Goal: Task Accomplishment & Management: Manage account settings

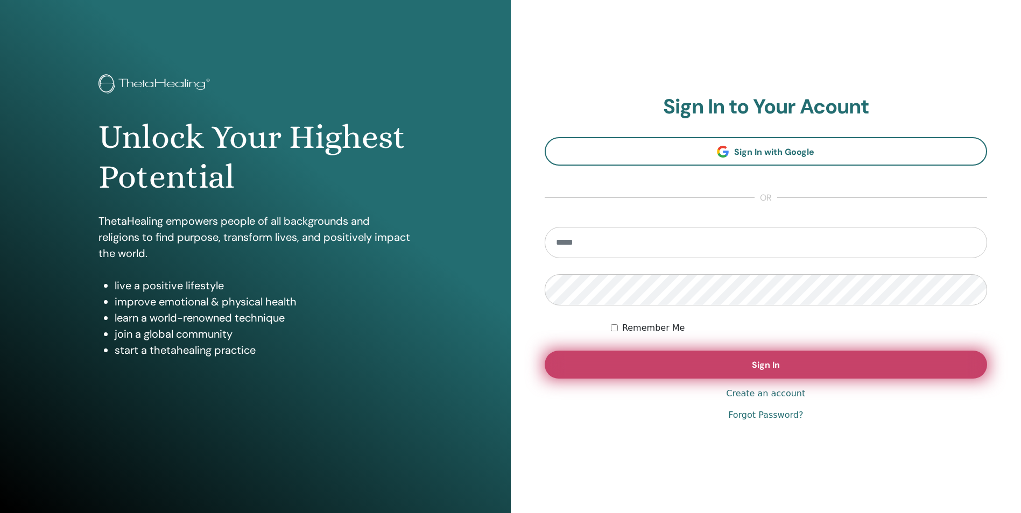
type input "**********"
click at [617, 369] on button "Sign In" at bounding box center [766, 365] width 443 height 28
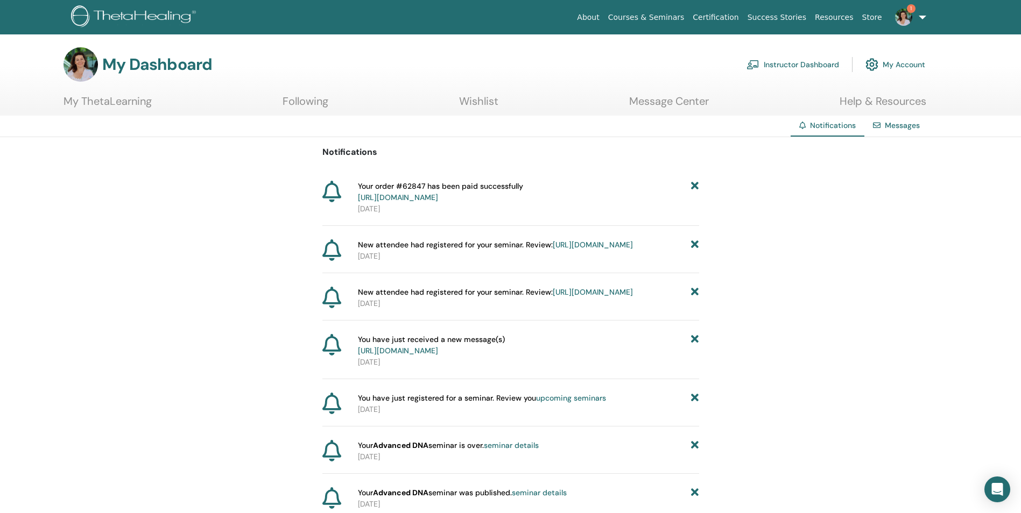
click at [553, 250] on link "[URL][DOMAIN_NAME]" at bounding box center [593, 245] width 80 height 10
